Goal: Information Seeking & Learning: Find specific fact

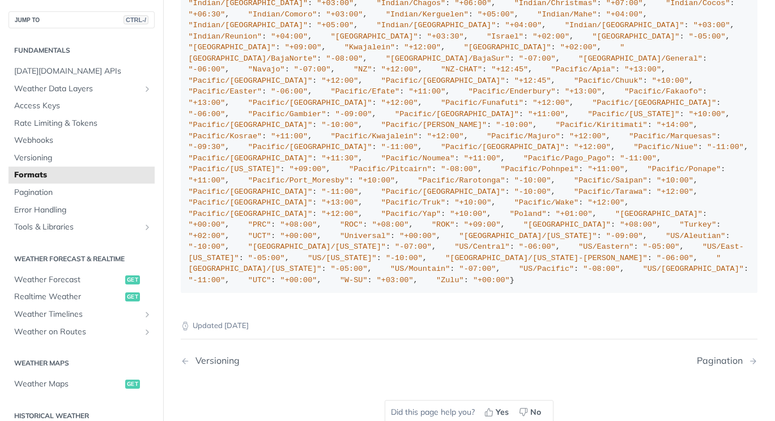
scroll to position [1156, 0]
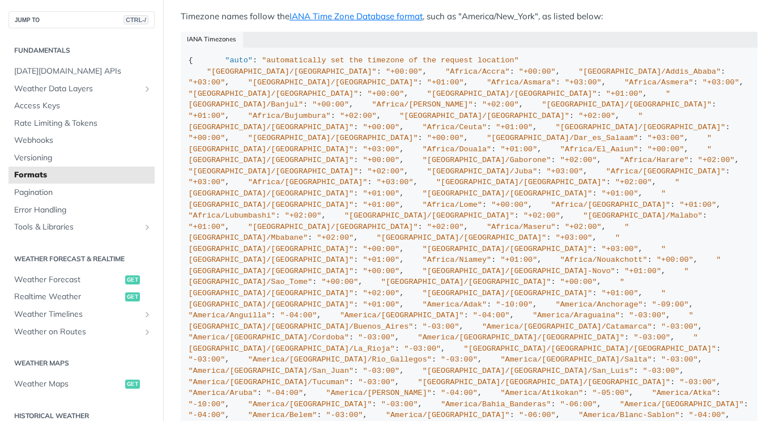
scroll to position [1022, 0]
drag, startPoint x: 425, startPoint y: 232, endPoint x: 287, endPoint y: 235, distance: 137.8
click at [287, 23] on p "Timezone names follow the IANA Time Zone Database format , such as "America/New…" at bounding box center [469, 16] width 577 height 13
copy p "IANA Time Zone Database format ,"
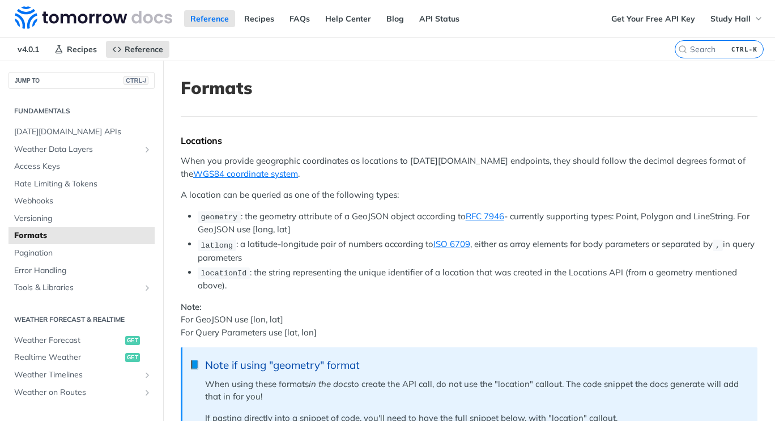
scroll to position [1226, 0]
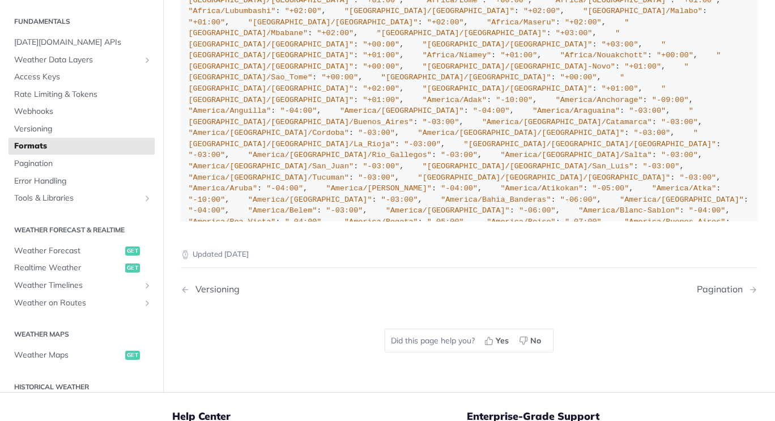
drag, startPoint x: 0, startPoint y: 0, endPoint x: 455, endPoint y: 130, distance: 473.2
drag, startPoint x: 290, startPoint y: 27, endPoint x: 424, endPoint y: 30, distance: 134.4
copy link "IANA Time Zone Database format"
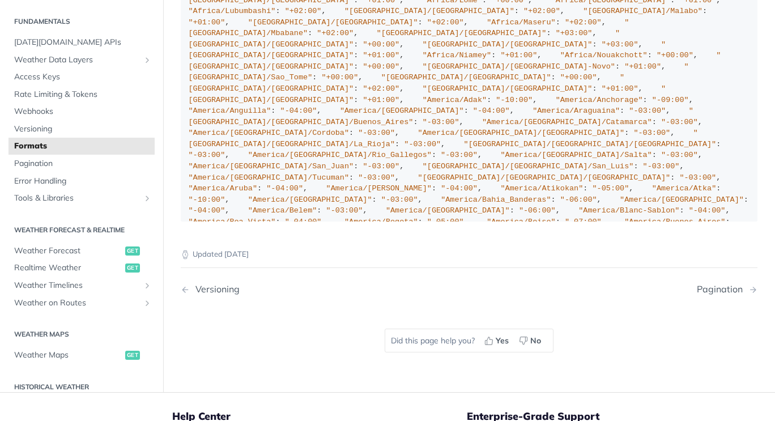
copy link "IANA Time Zone Database format"
drag, startPoint x: 337, startPoint y: 163, endPoint x: 201, endPoint y: 129, distance: 139.6
copy div ""Africa/Algiers" : "+01:00" , "Africa/Asmara" : "+03:00" , "Africa/Asmera" : "+…"
